Goal: Task Accomplishment & Management: Manage account settings

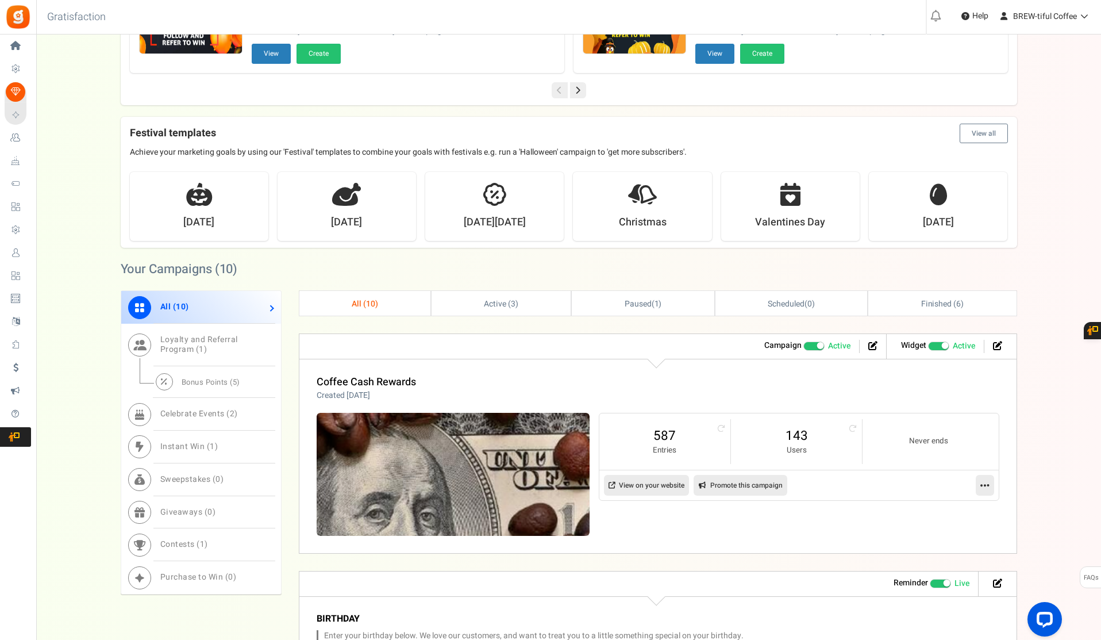
scroll to position [345, 0]
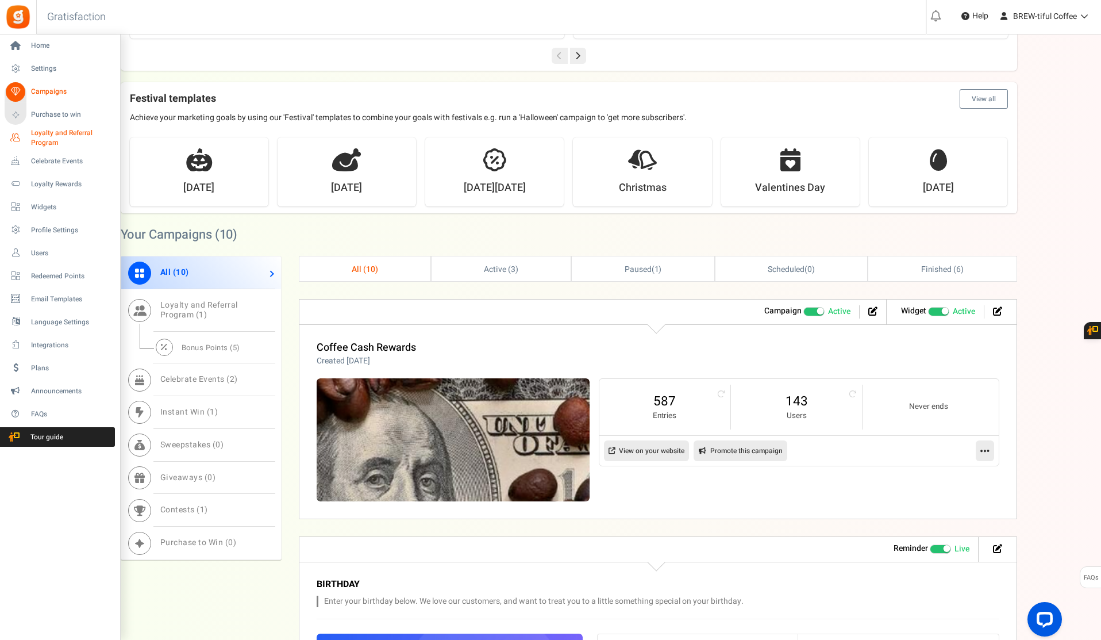
click at [36, 136] on span "Loyalty and Referral Program" at bounding box center [73, 138] width 84 height 20
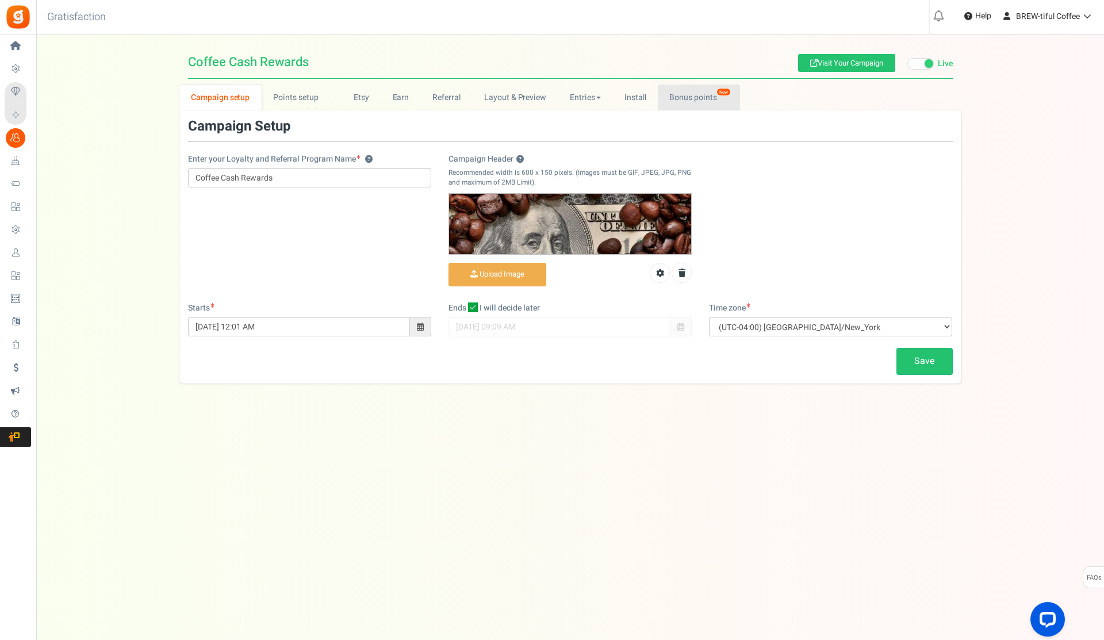
click at [678, 98] on link "Bonus points New" at bounding box center [699, 97] width 82 height 26
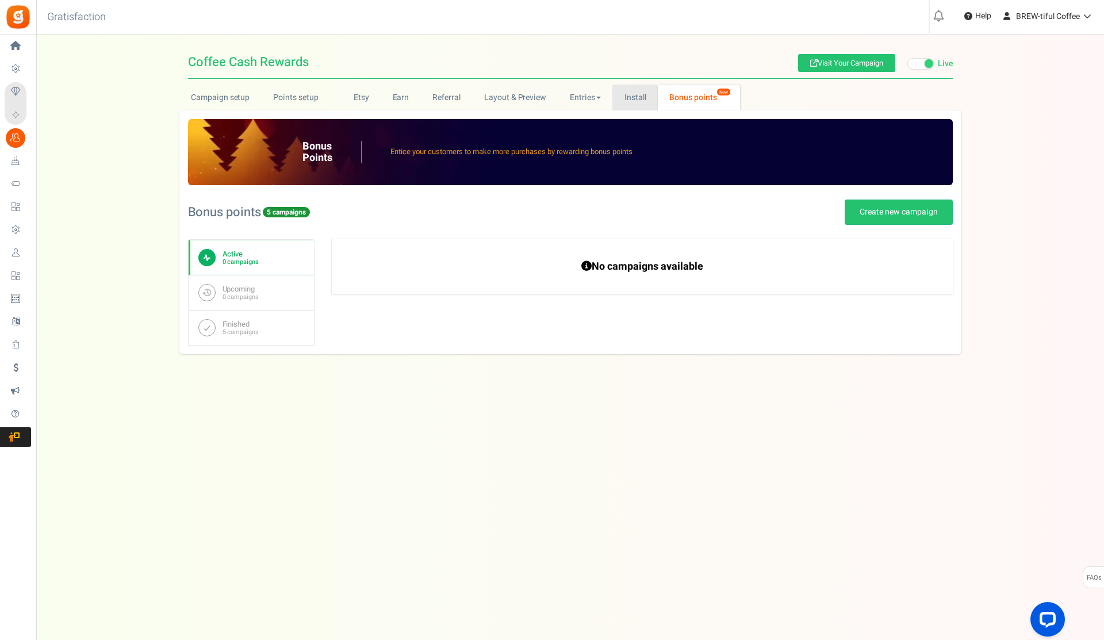
click at [614, 99] on link "Install" at bounding box center [634, 97] width 45 height 26
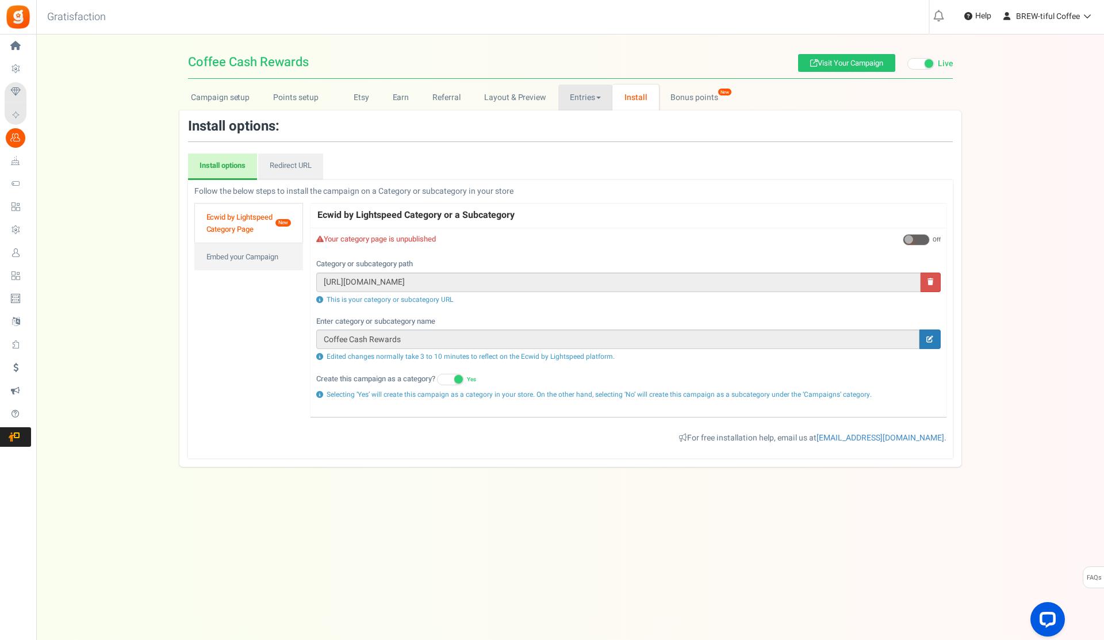
click at [575, 96] on link "Entries" at bounding box center [585, 97] width 55 height 26
click at [584, 122] on link "Entries" at bounding box center [604, 122] width 92 height 17
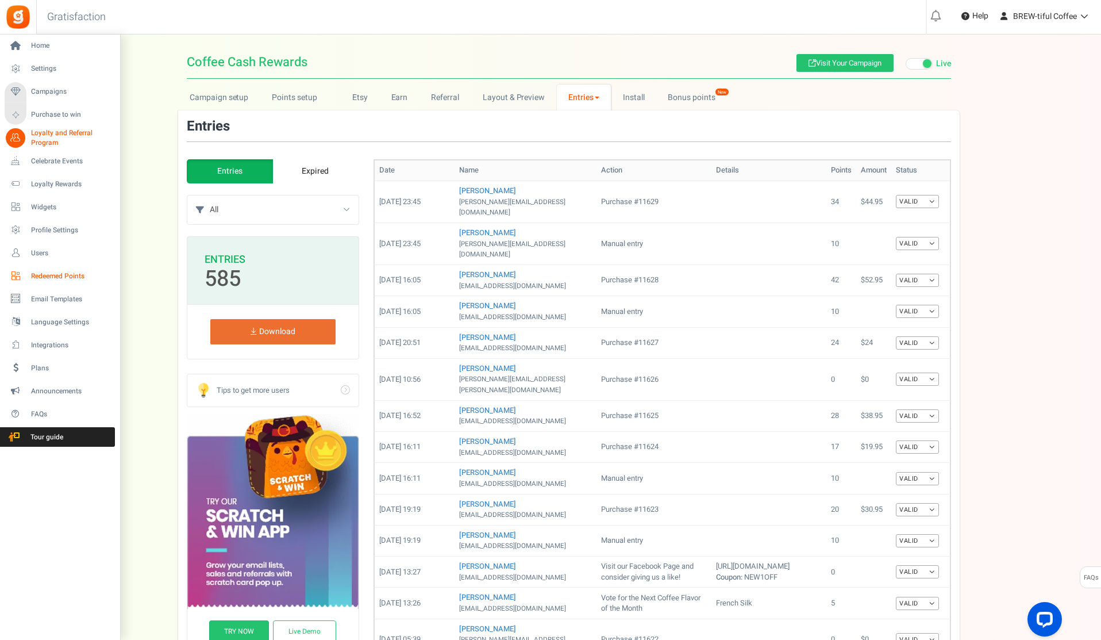
click at [60, 273] on span "Redeemed Points" at bounding box center [71, 276] width 80 height 10
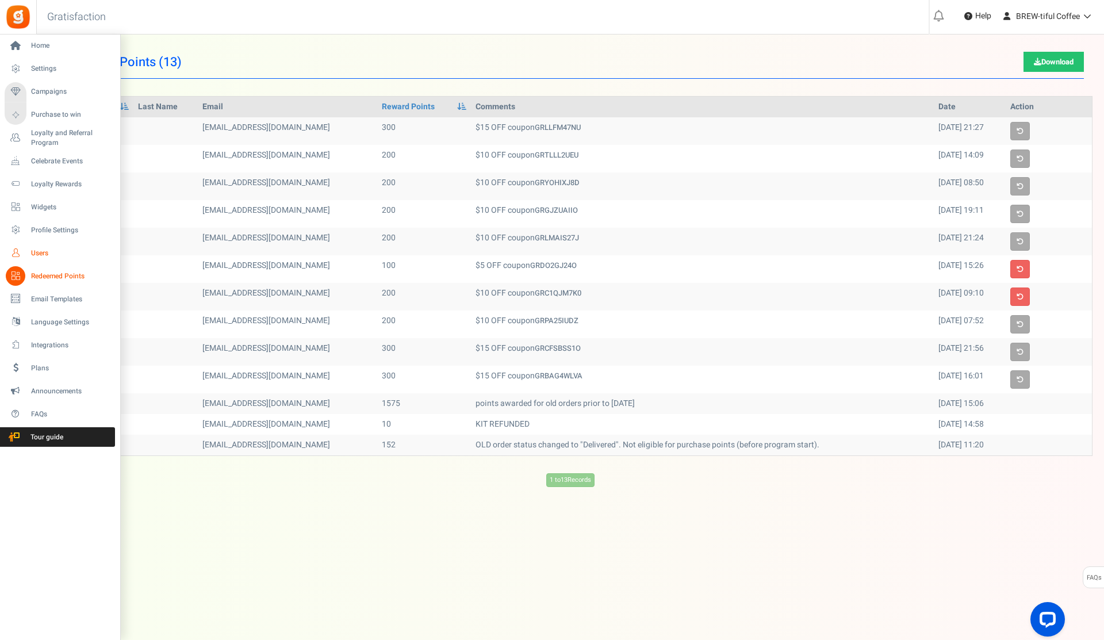
click at [43, 251] on span "Users" at bounding box center [71, 253] width 80 height 10
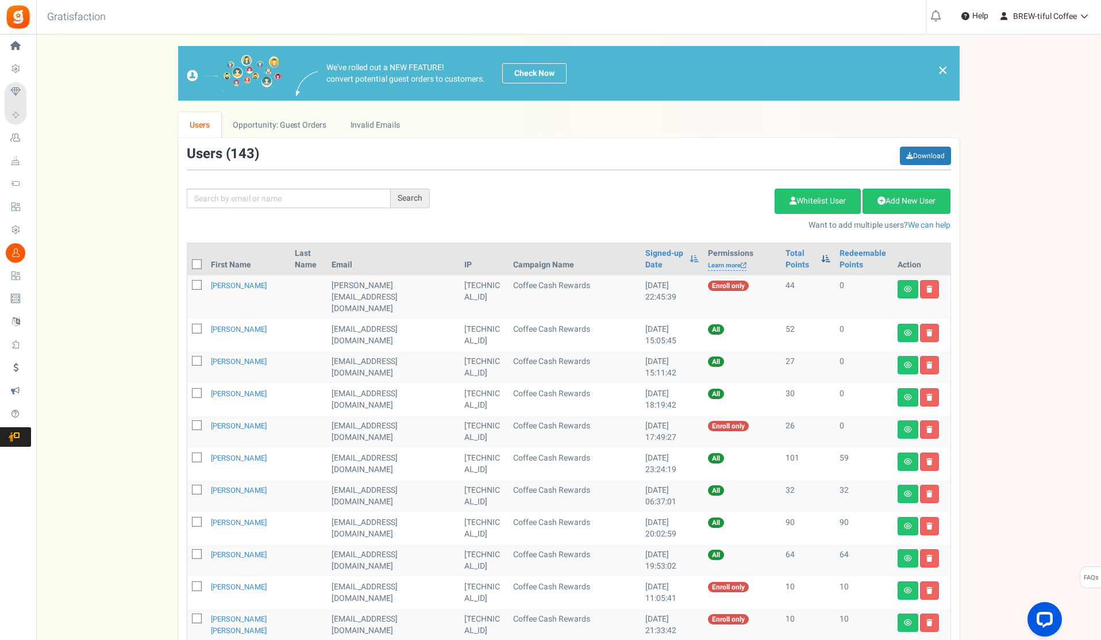
click at [821, 255] on span at bounding box center [825, 259] width 9 height 8
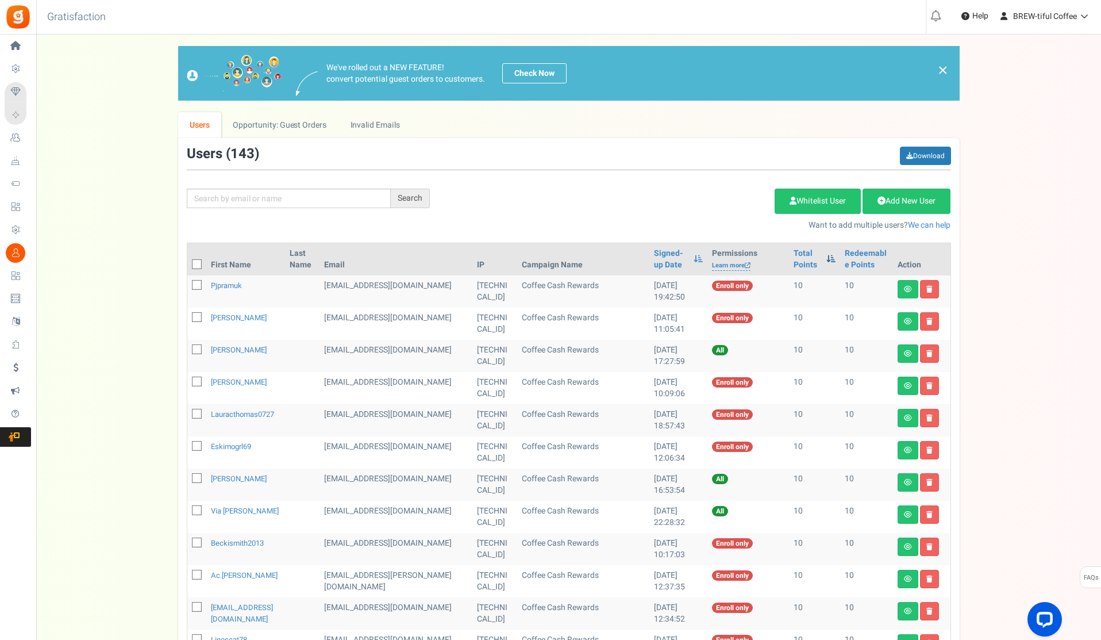
click at [827, 258] on span at bounding box center [831, 259] width 9 height 8
